Goal: Register for event/course

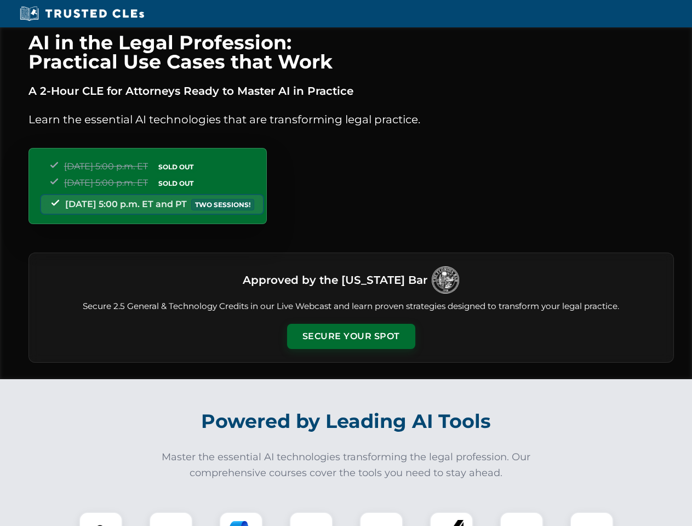
click at [350, 336] on button "Secure Your Spot" at bounding box center [351, 336] width 128 height 25
click at [101, 519] on img at bounding box center [101, 534] width 32 height 32
click at [171, 519] on div at bounding box center [171, 533] width 44 height 44
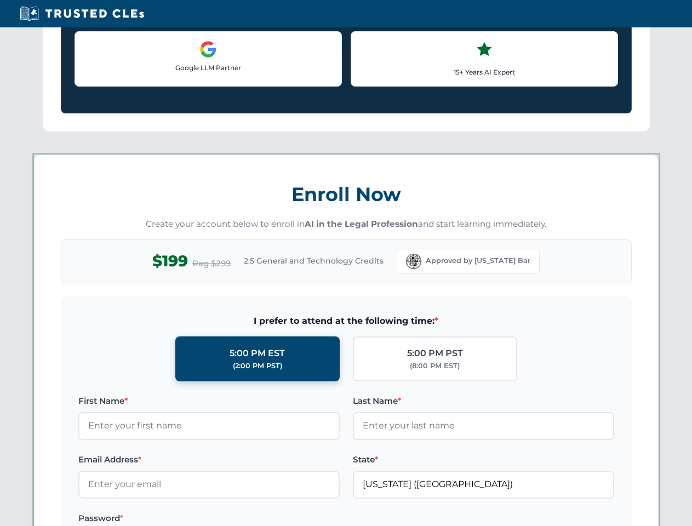
click at [311, 519] on label "Password *" at bounding box center [208, 517] width 261 height 13
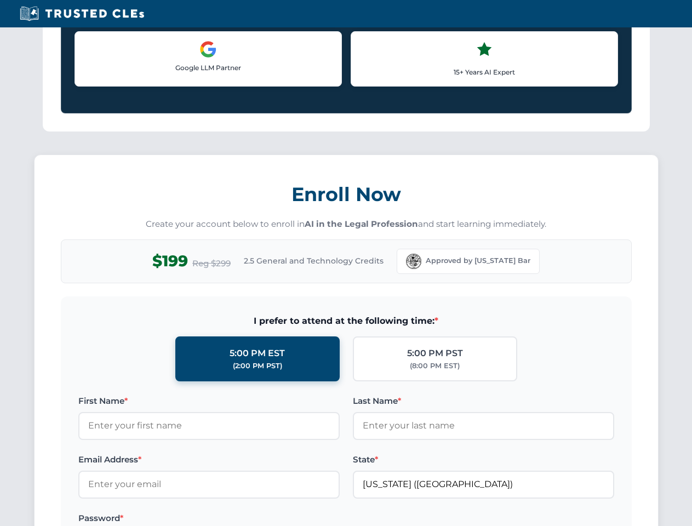
scroll to position [1075, 0]
